Goal: Transaction & Acquisition: Purchase product/service

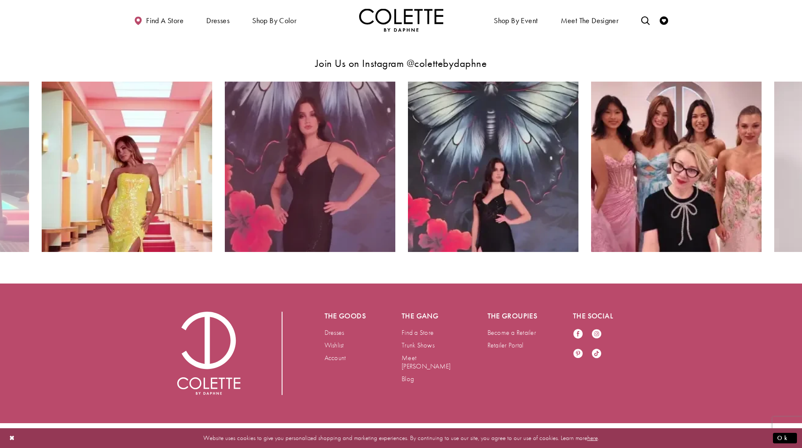
scroll to position [1676, 0]
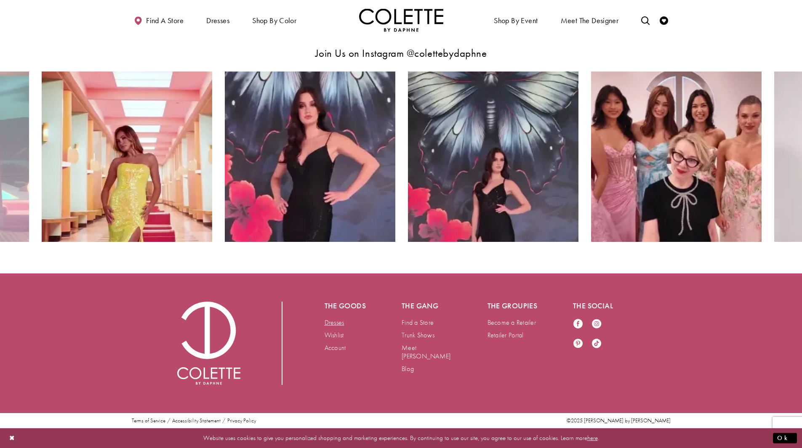
click at [328, 320] on link "Dresses" at bounding box center [334, 322] width 20 height 9
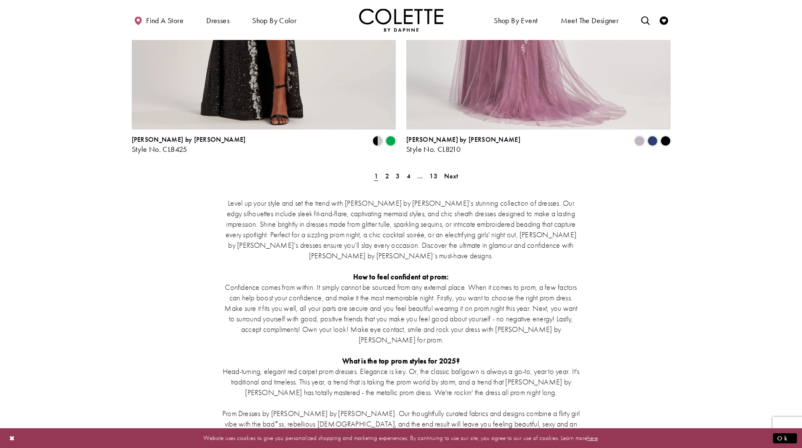
scroll to position [1599, 0]
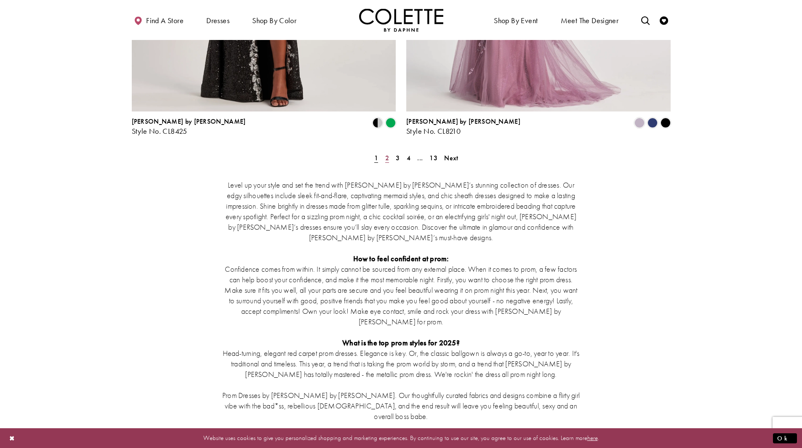
click at [386, 154] on span "2" at bounding box center [387, 158] width 4 height 9
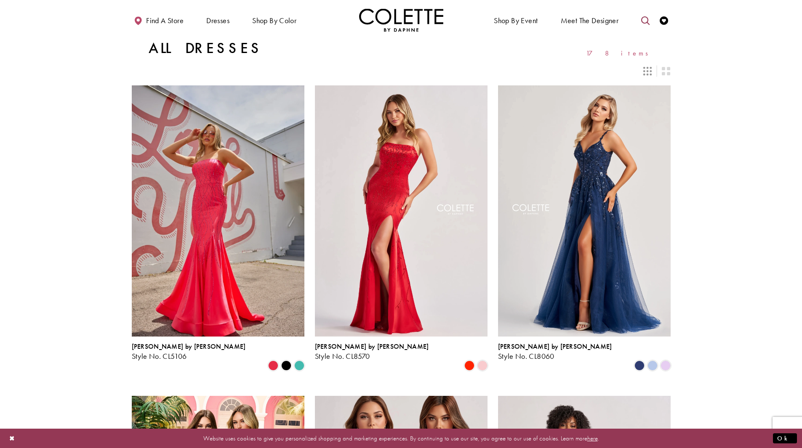
click at [644, 18] on icon "Toggle search" at bounding box center [645, 20] width 8 height 8
click at [598, 23] on input "Search" at bounding box center [602, 20] width 101 height 13
type input "******"
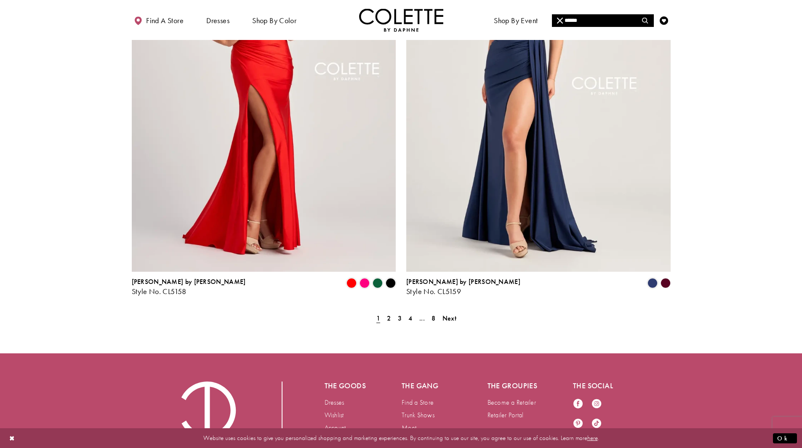
scroll to position [1490, 0]
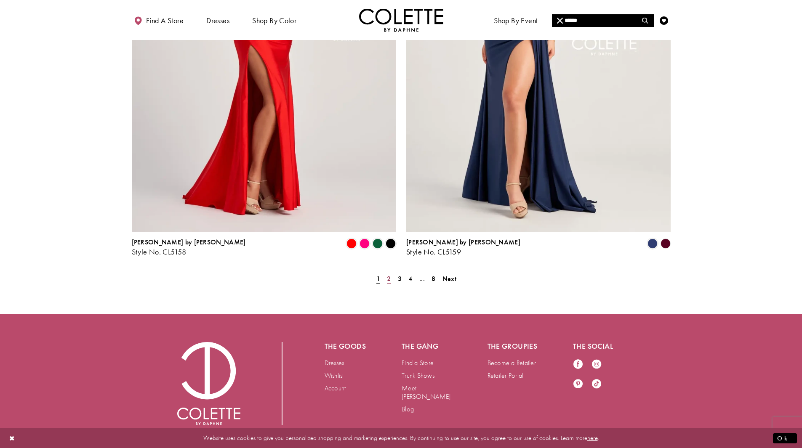
click at [389, 274] on span "2" at bounding box center [389, 278] width 4 height 9
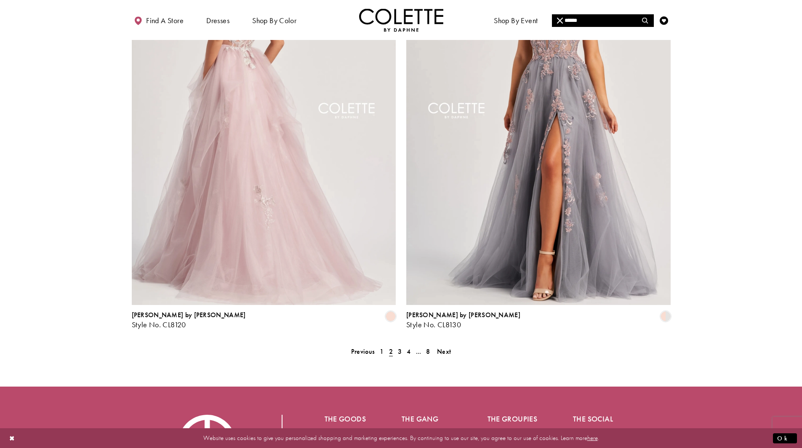
scroll to position [1488, 0]
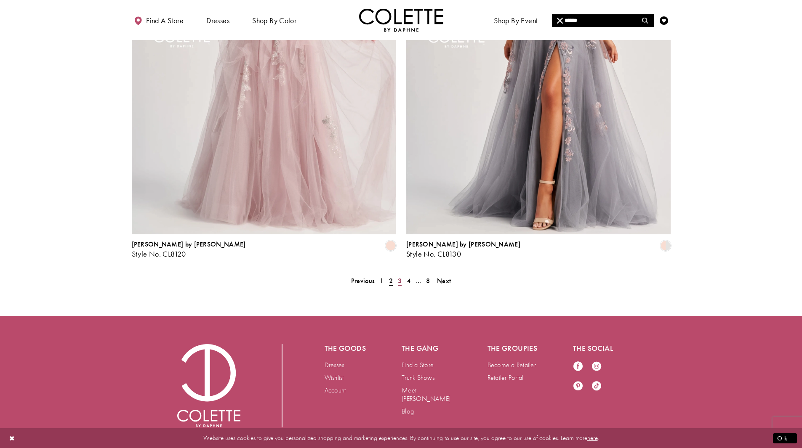
click at [397, 275] on link "3" at bounding box center [399, 281] width 9 height 12
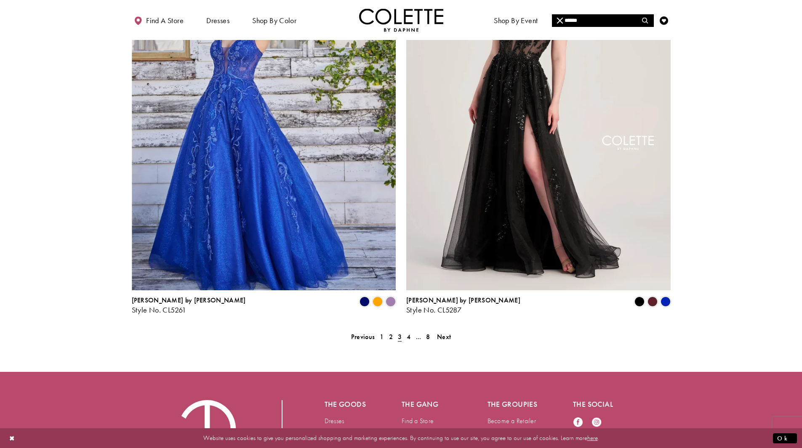
scroll to position [1488, 0]
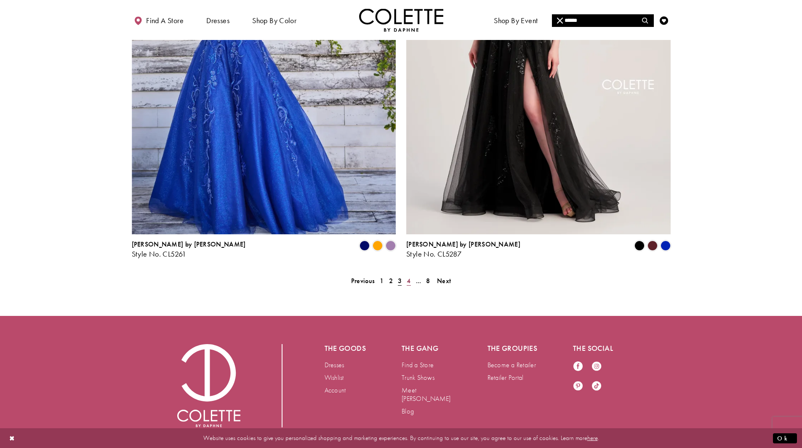
click at [407, 277] on span "4" at bounding box center [409, 281] width 4 height 9
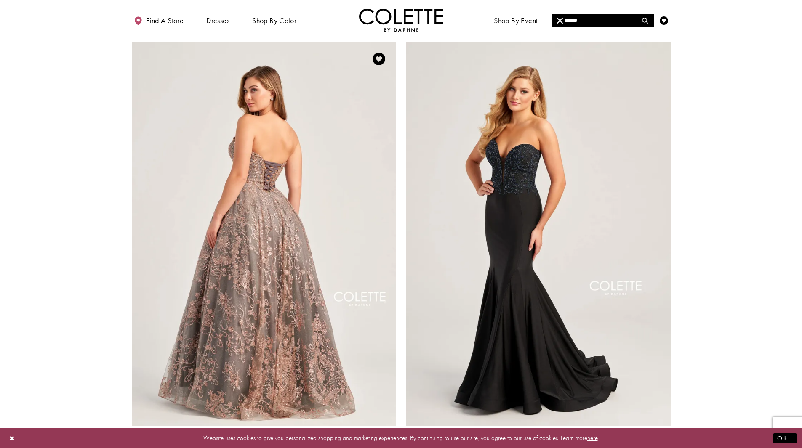
scroll to position [1277, 0]
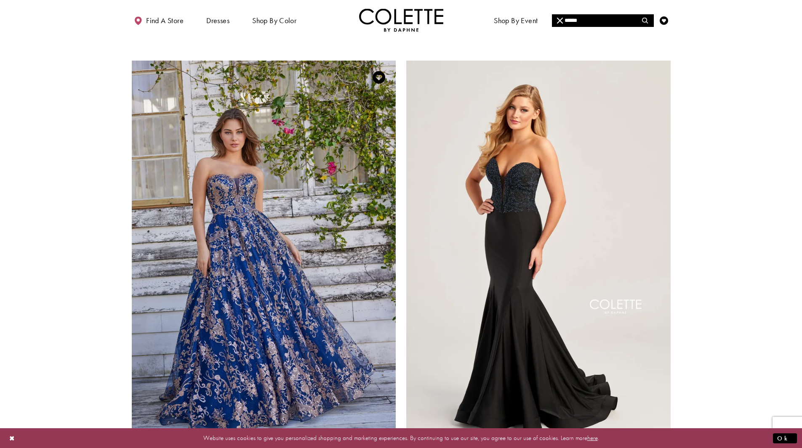
click at [352, 448] on span "Product List" at bounding box center [351, 456] width 10 height 10
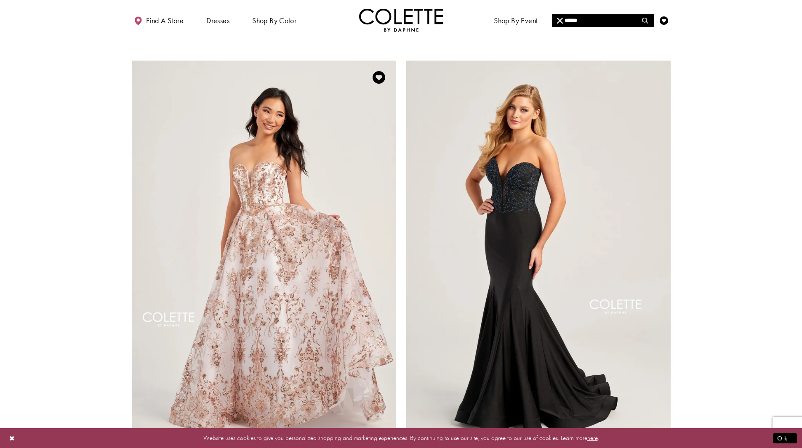
click at [365, 448] on polygon "Product List" at bounding box center [367, 456] width 7 height 13
click at [375, 448] on polygon "Product List" at bounding box center [374, 456] width 7 height 13
click at [399, 416] on div "Colette by Daphne Style No. CL5101 Skip Color List #072cff2117 to end" at bounding box center [263, 264] width 275 height 433
click at [395, 448] on icon "Product List" at bounding box center [391, 456] width 10 height 10
click at [391, 448] on polygon "Product List" at bounding box center [394, 456] width 7 height 13
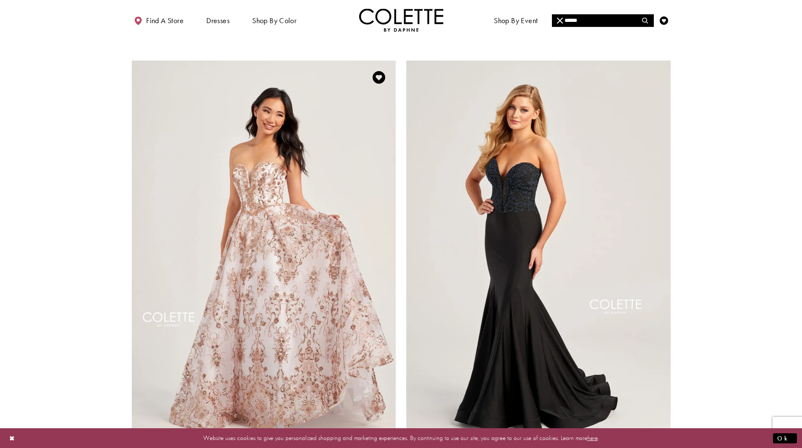
click at [323, 448] on span "Product List" at bounding box center [325, 456] width 10 height 10
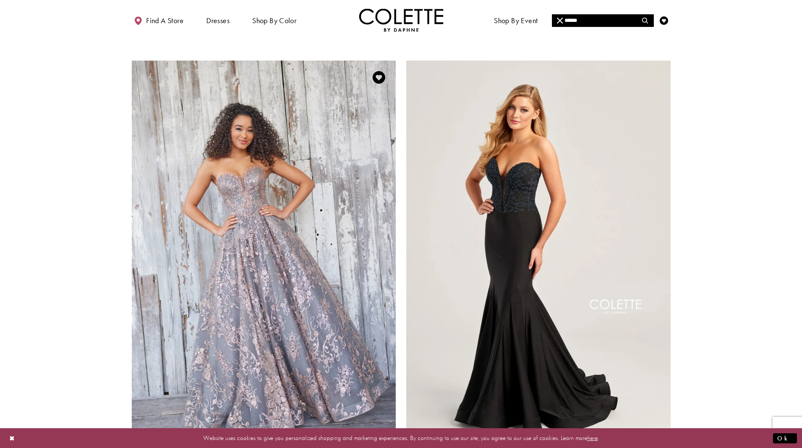
click at [337, 448] on span "Product List" at bounding box center [338, 456] width 10 height 10
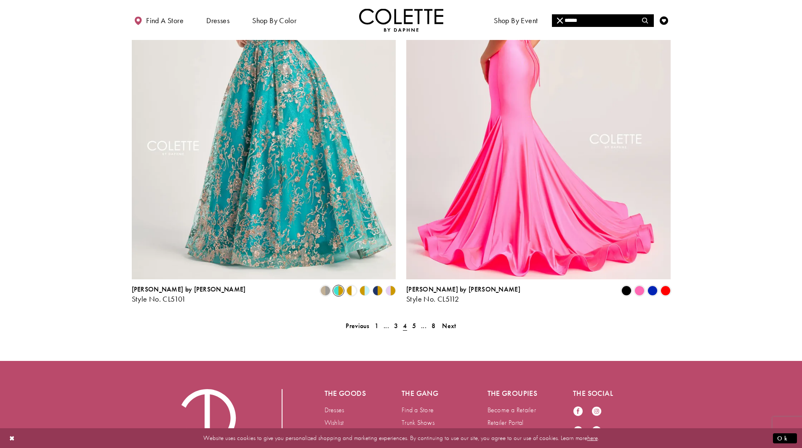
scroll to position [1446, 0]
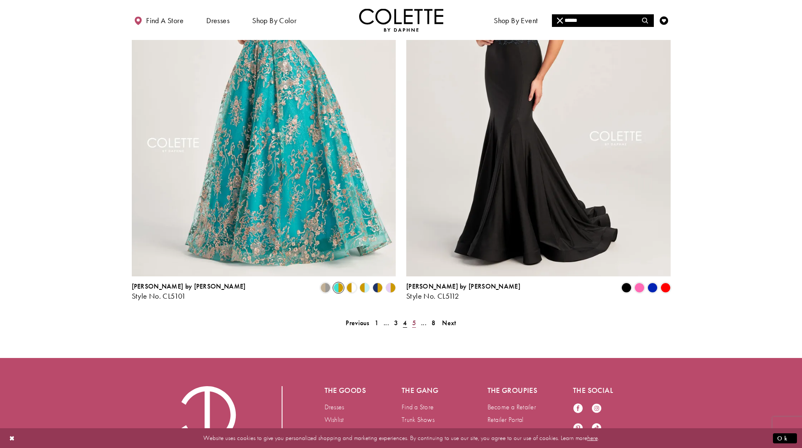
click at [414, 319] on span "5" at bounding box center [414, 323] width 4 height 9
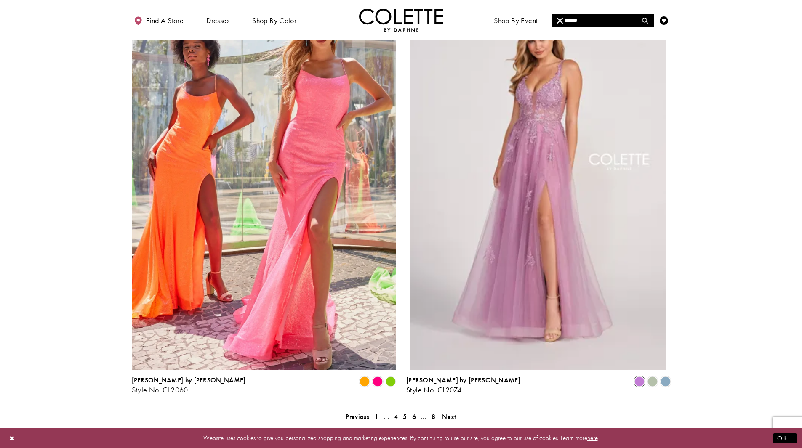
scroll to position [1362, 0]
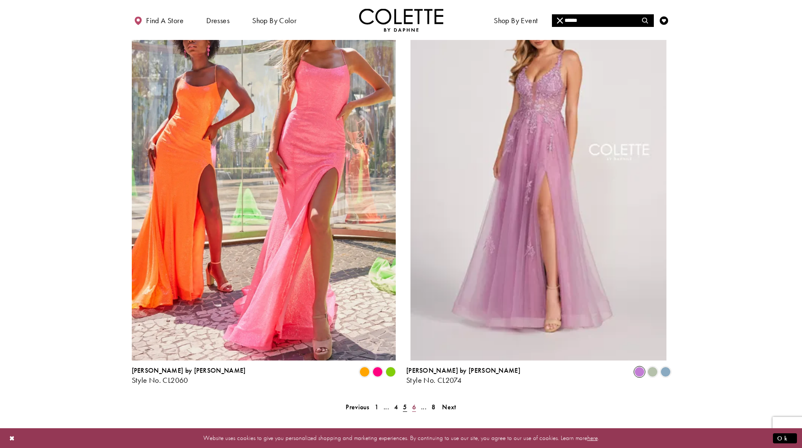
click at [414, 403] on span "6" at bounding box center [414, 407] width 4 height 9
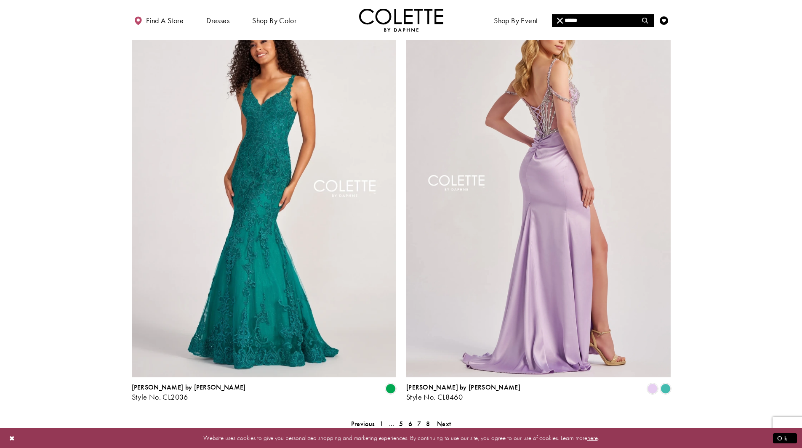
scroll to position [1404, 0]
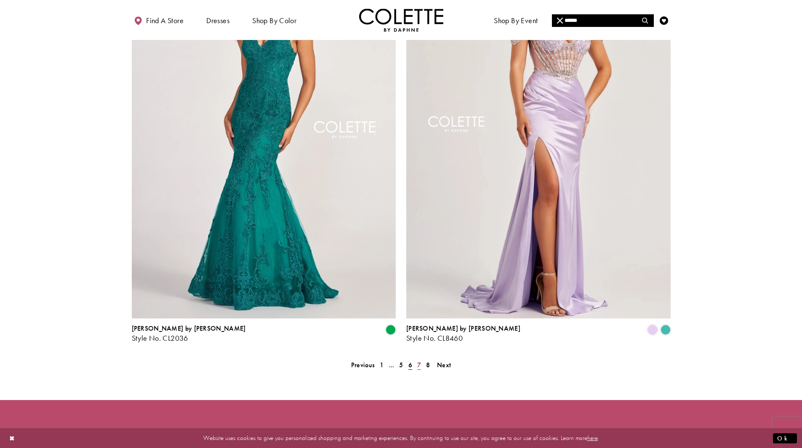
click at [419, 361] on span "7" at bounding box center [419, 365] width 4 height 9
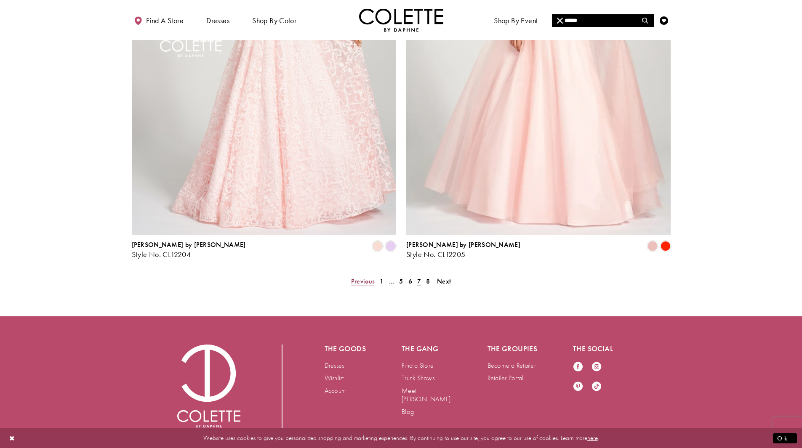
scroll to position [1490, 0]
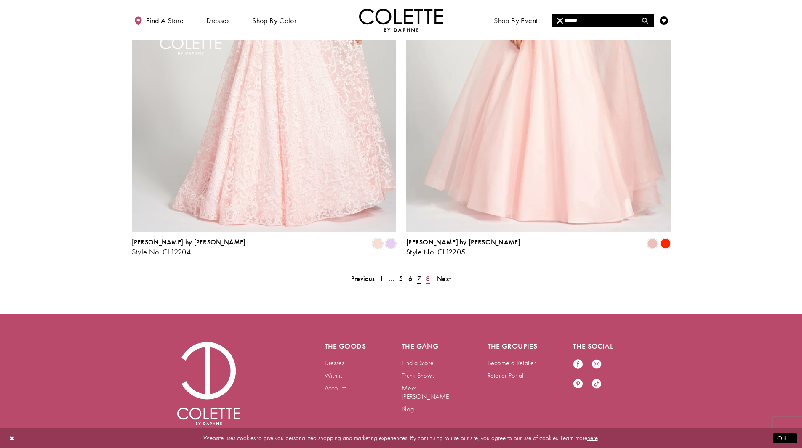
click at [427, 274] on span "8" at bounding box center [428, 278] width 4 height 9
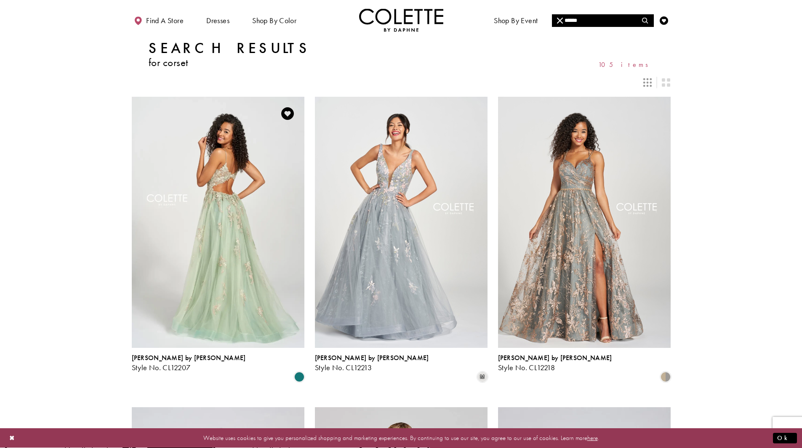
click at [274, 211] on img "Visit Colette by Daphne Style No. CL12207 Page" at bounding box center [218, 222] width 173 height 251
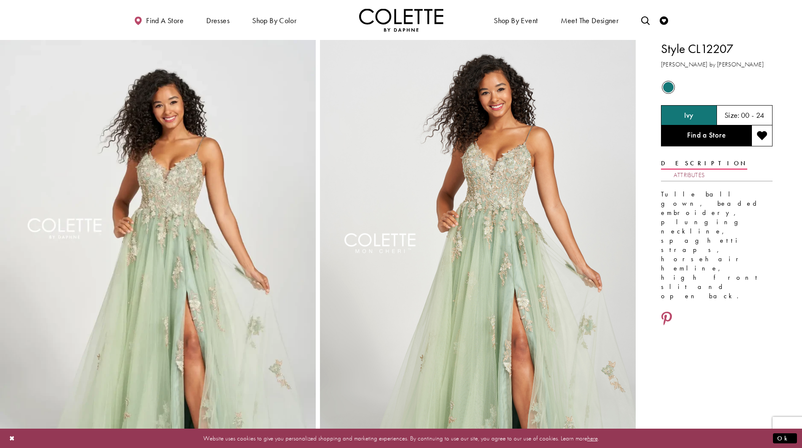
click at [705, 169] on link "Attributes" at bounding box center [688, 175] width 31 height 12
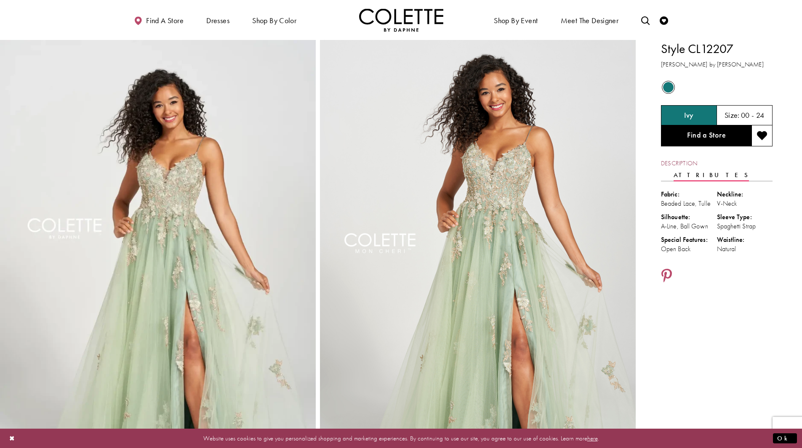
click at [683, 161] on link "Description" at bounding box center [679, 163] width 36 height 12
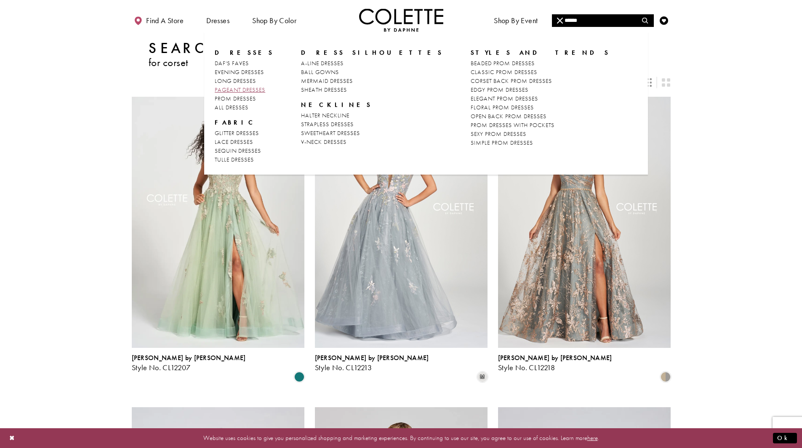
click at [242, 88] on span "PAGEANT DRESSES" at bounding box center [240, 90] width 51 height 8
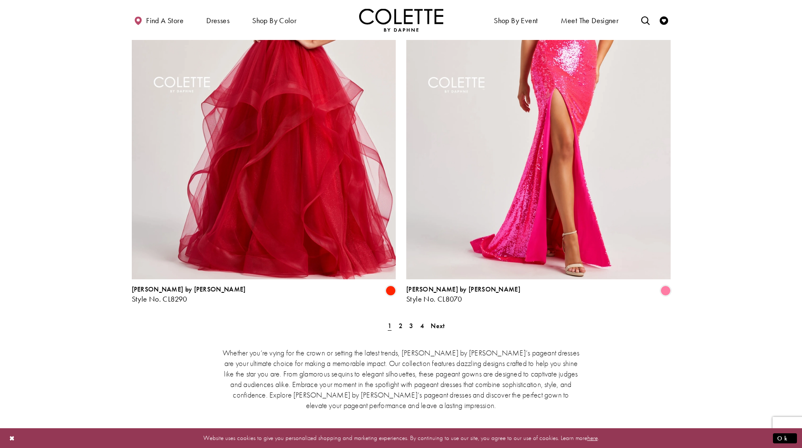
scroll to position [1515, 0]
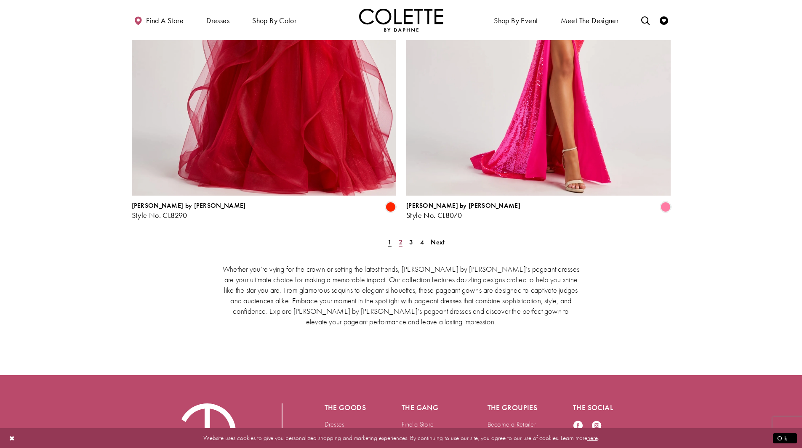
click at [402, 238] on span "2" at bounding box center [401, 242] width 4 height 9
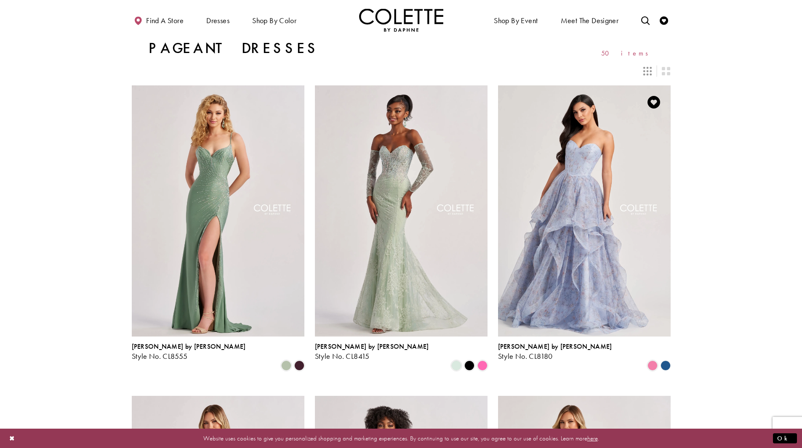
click at [666, 359] on polygon "Product List" at bounding box center [665, 365] width 13 height 13
click at [651, 361] on span "Product List" at bounding box center [652, 366] width 10 height 10
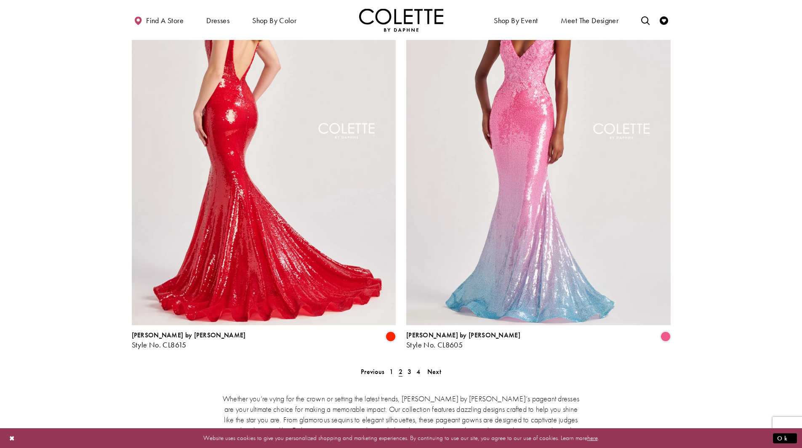
scroll to position [1431, 0]
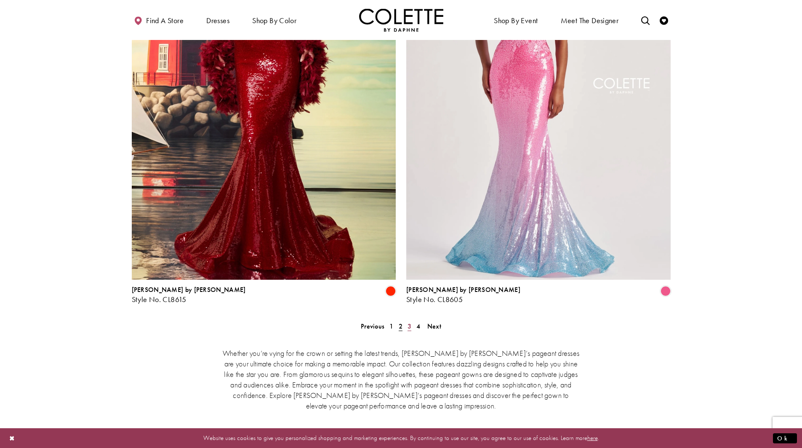
click at [412, 320] on link "3" at bounding box center [409, 326] width 9 height 12
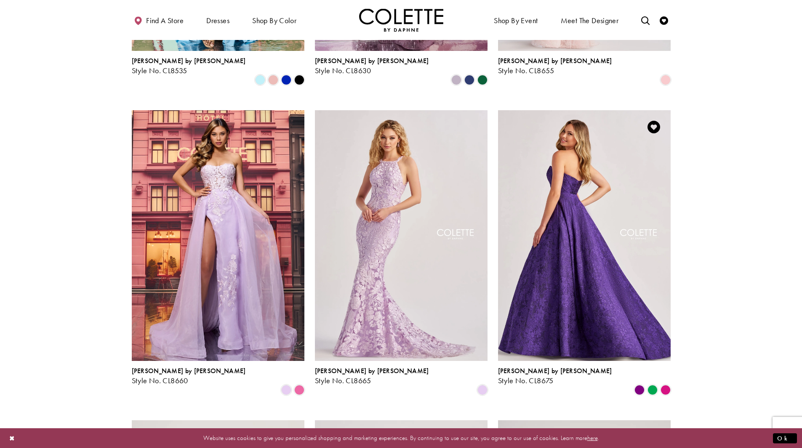
scroll to position [593, 0]
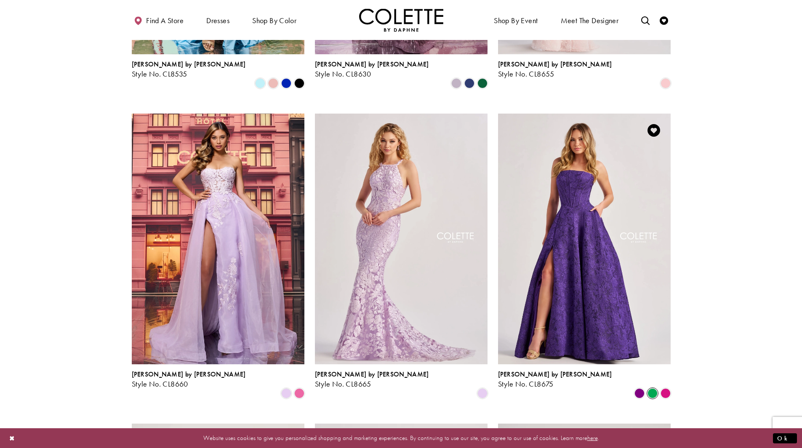
click at [653, 388] on span "Product List" at bounding box center [652, 393] width 10 height 10
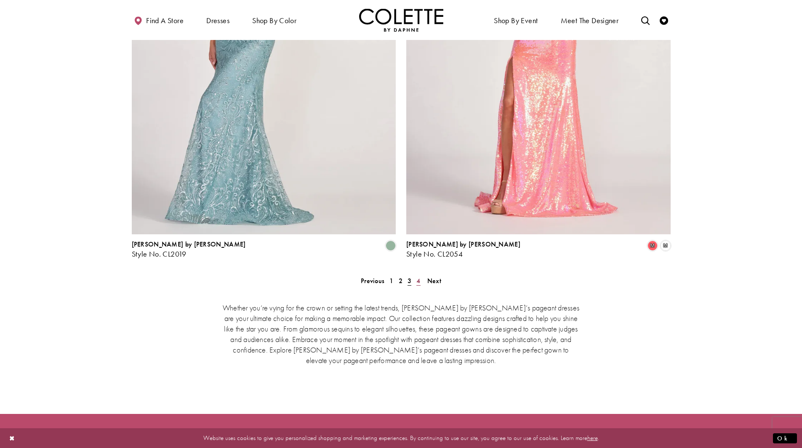
click at [418, 277] on span "4" at bounding box center [418, 281] width 4 height 9
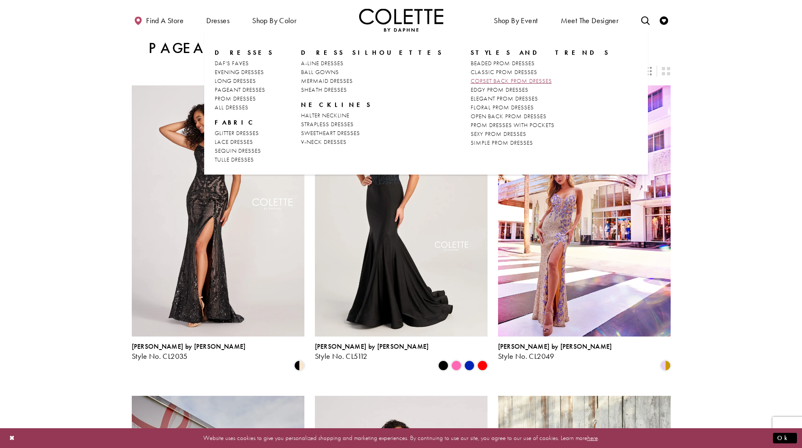
click at [471, 82] on span "CORSET BACK PROM DRESSES" at bounding box center [511, 81] width 81 height 8
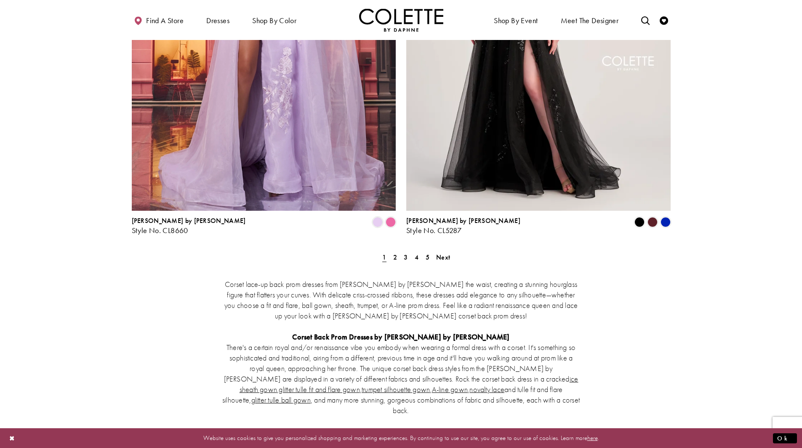
scroll to position [1557, 0]
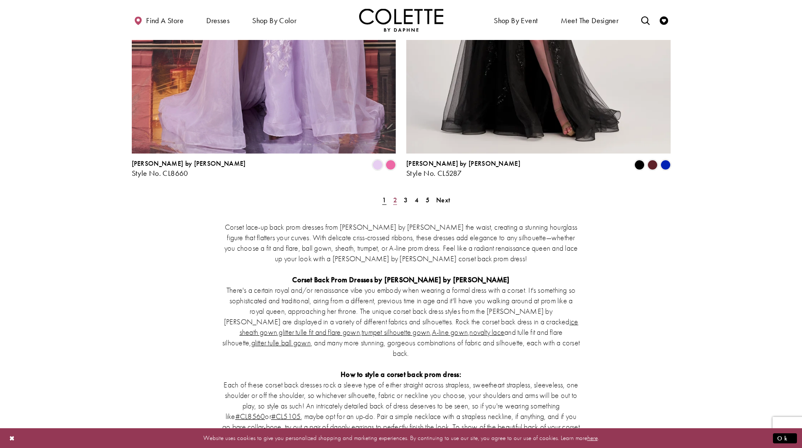
click at [394, 196] on span "2" at bounding box center [395, 200] width 4 height 9
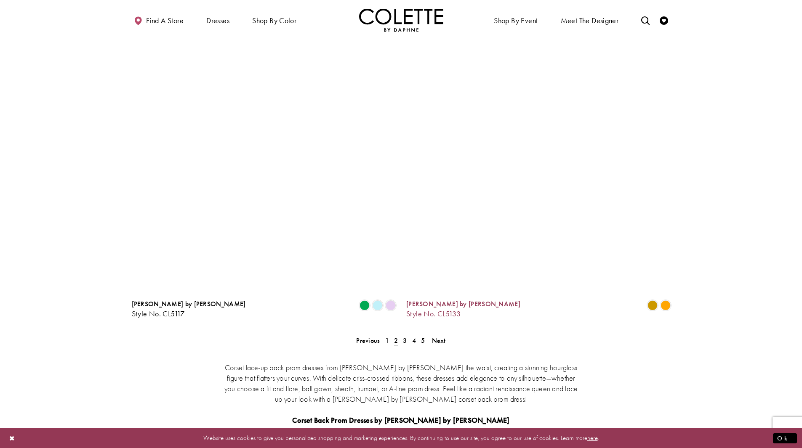
scroll to position [1434, 0]
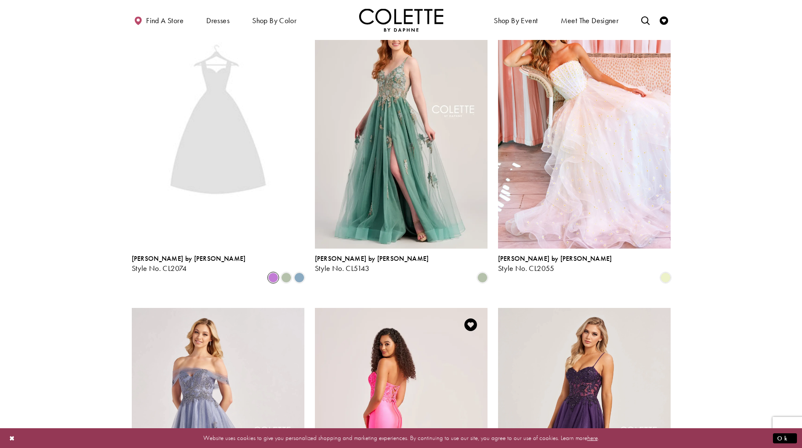
scroll to position [677, 0]
